Goal: Find specific page/section: Find specific page/section

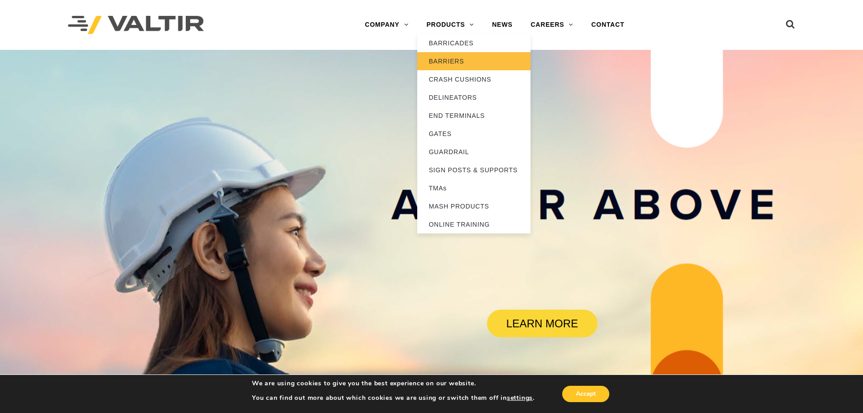
click at [454, 63] on link "BARRIERS" at bounding box center [473, 61] width 113 height 18
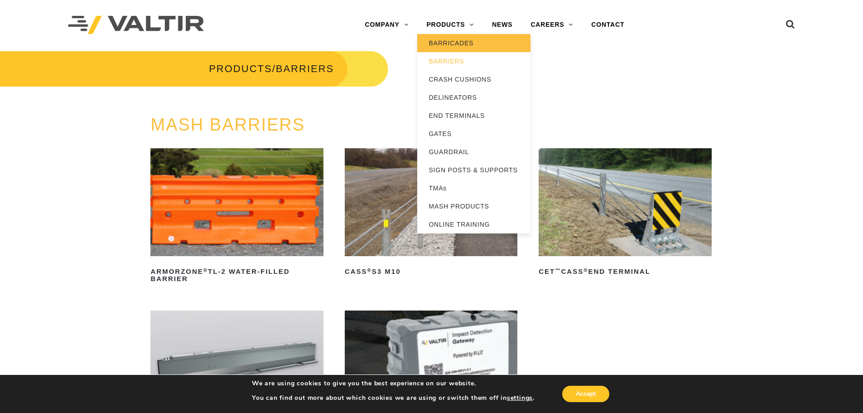
click at [452, 43] on link "BARRICADES" at bounding box center [473, 43] width 113 height 18
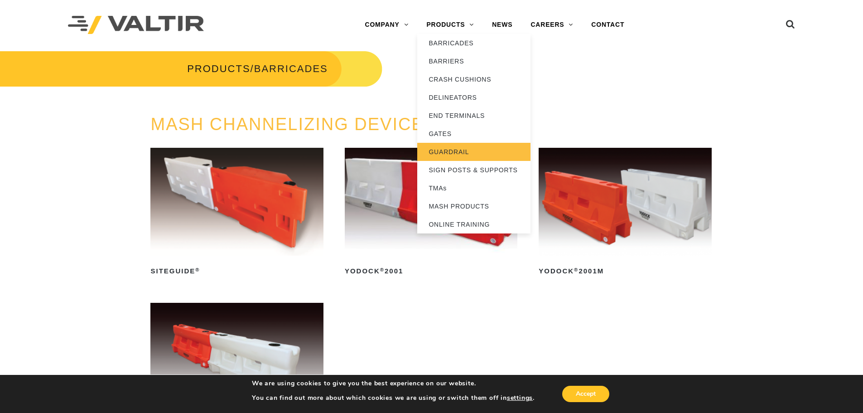
click at [451, 149] on link "GUARDRAIL" at bounding box center [473, 152] width 113 height 18
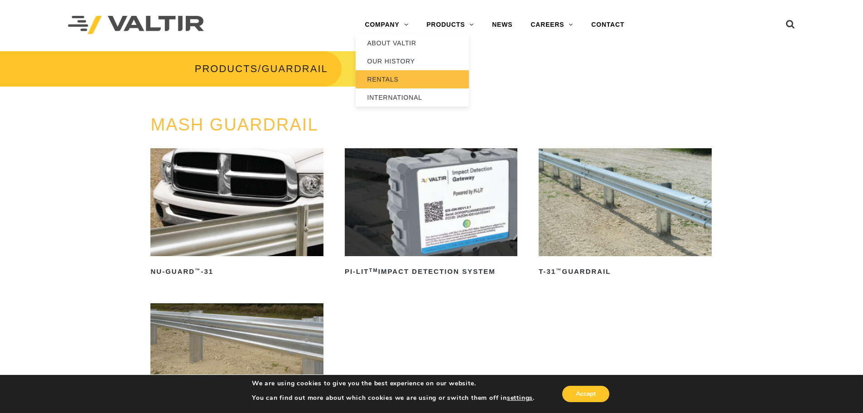
click at [392, 83] on link "RENTALS" at bounding box center [412, 79] width 113 height 18
